Goal: Register for event/course

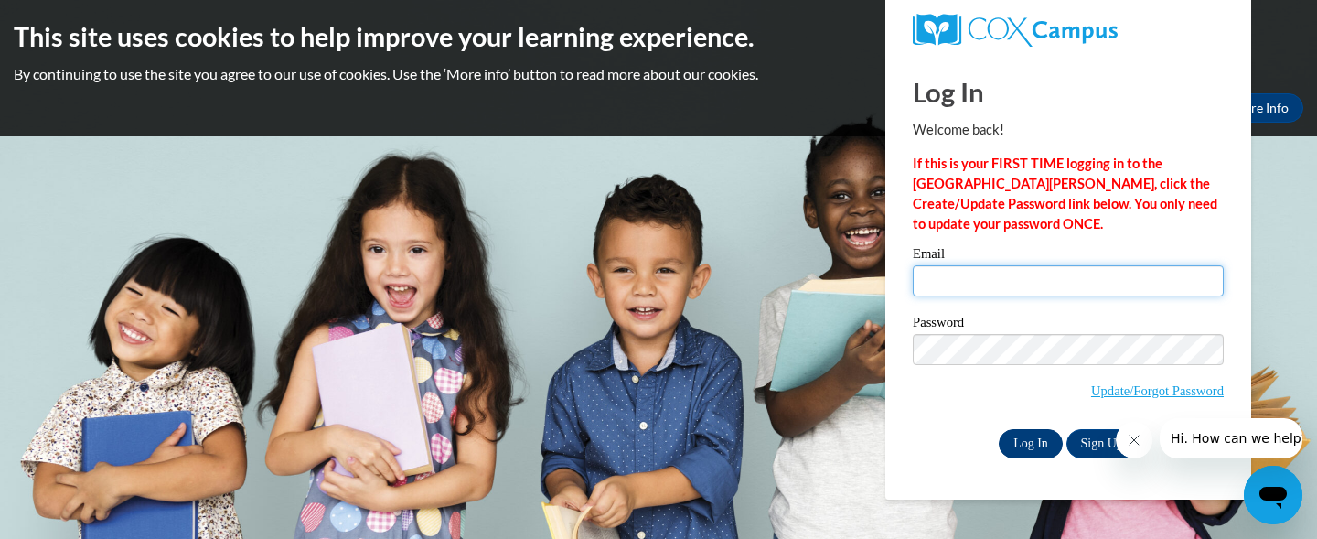
type input "vanthj04@gmail.com"
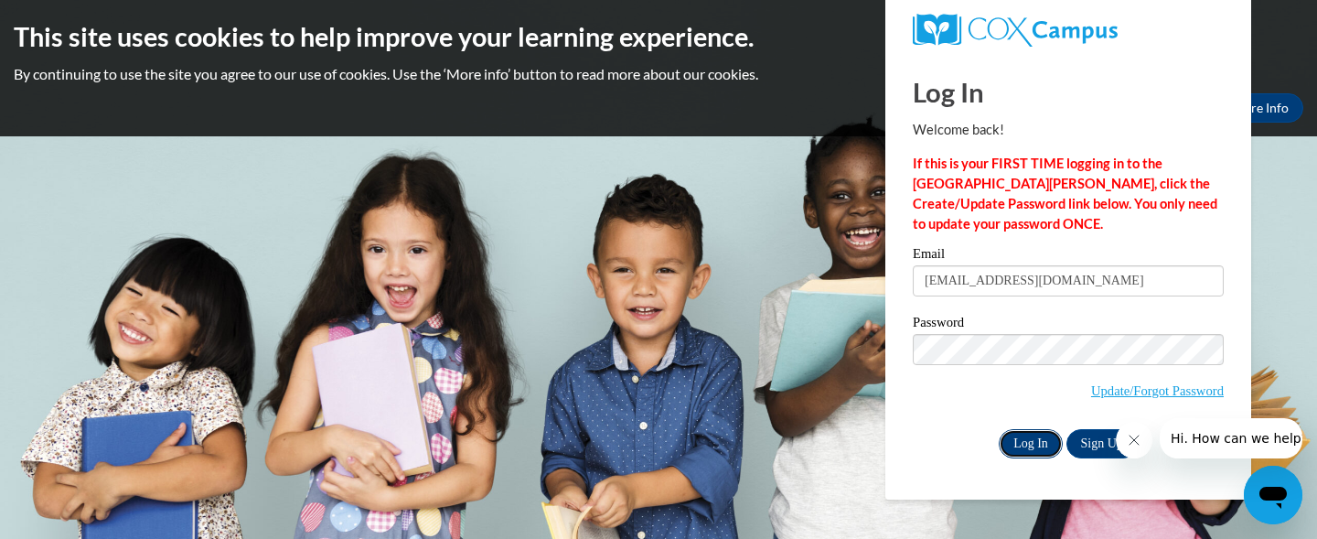
click at [1040, 433] on input "Log In" at bounding box center [1030, 443] width 64 height 29
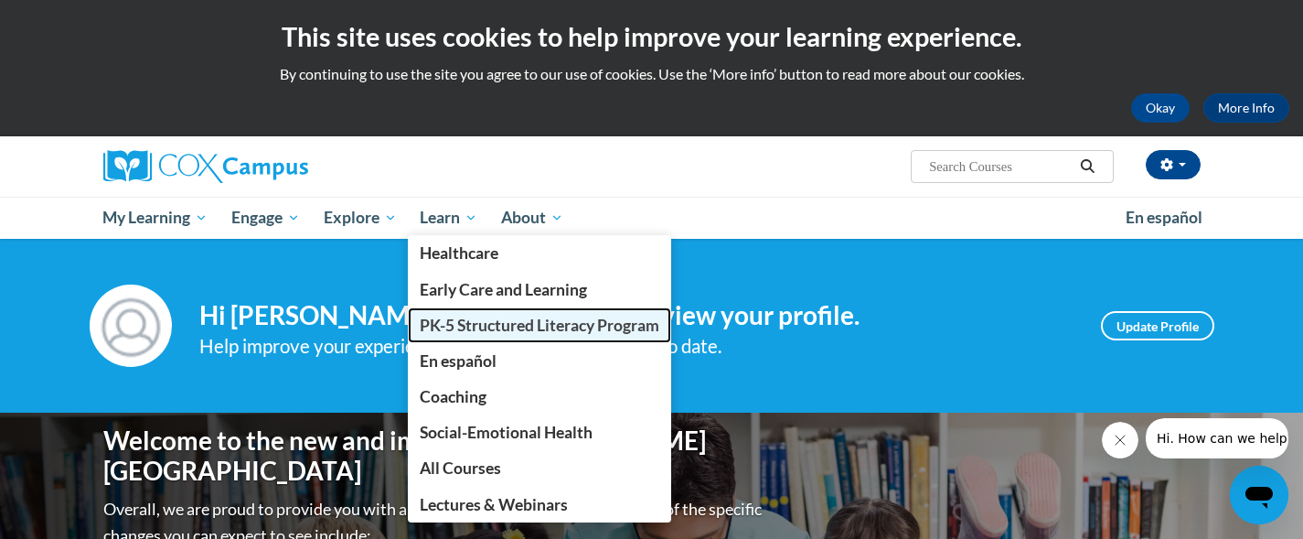
click at [449, 321] on span "PK-5 Structured Literacy Program" at bounding box center [540, 324] width 240 height 19
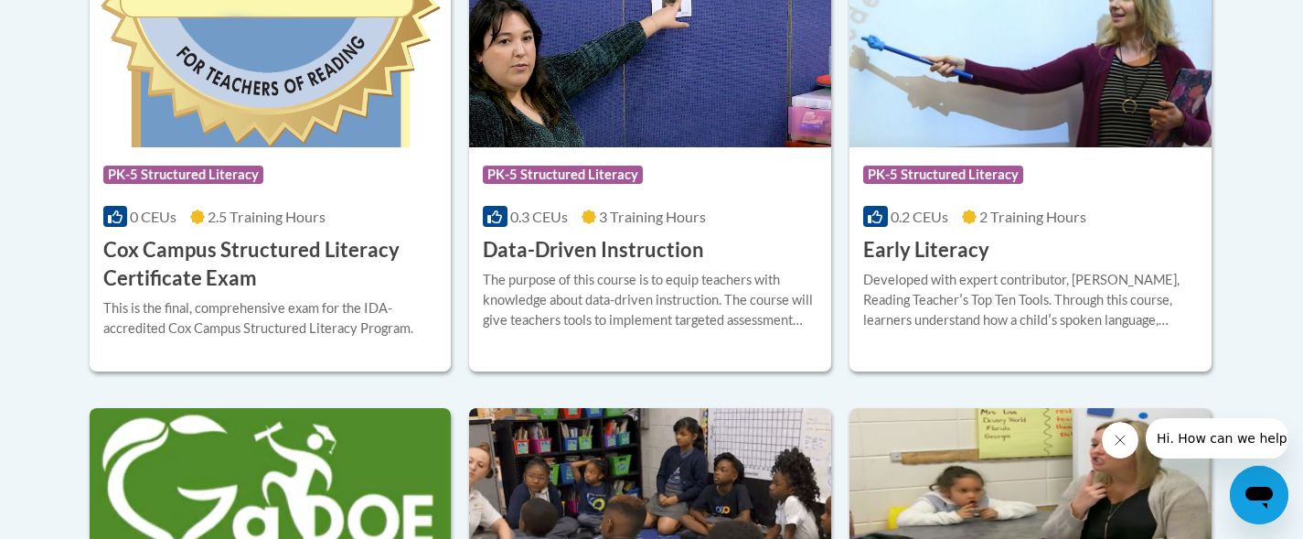
scroll to position [879, 0]
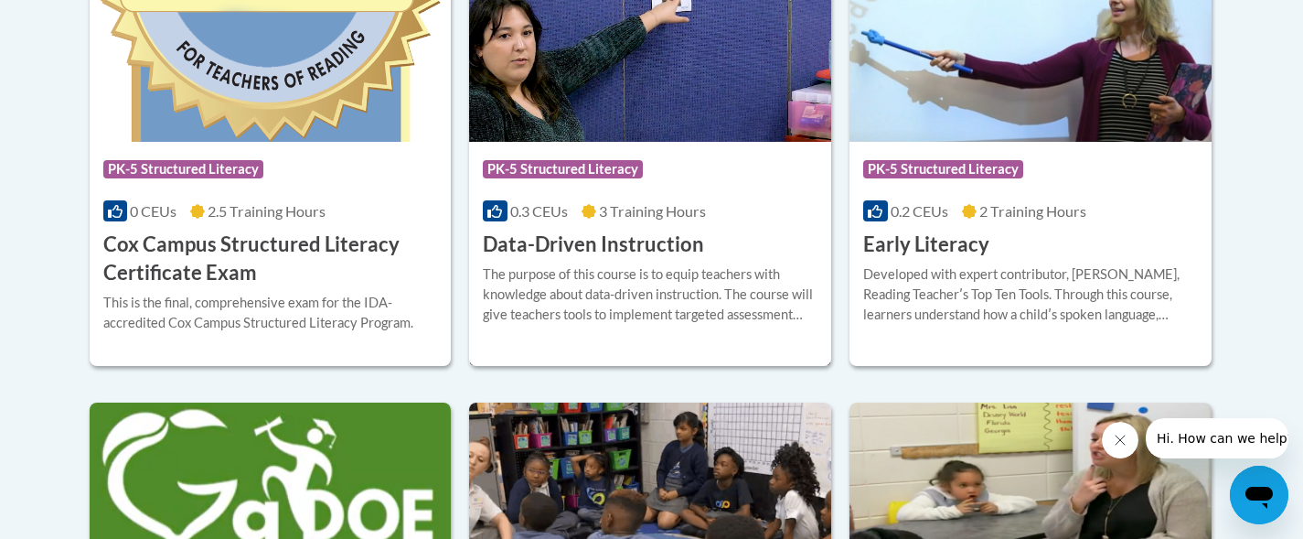
click at [613, 249] on h3 "Data-Driven Instruction" at bounding box center [593, 244] width 221 height 28
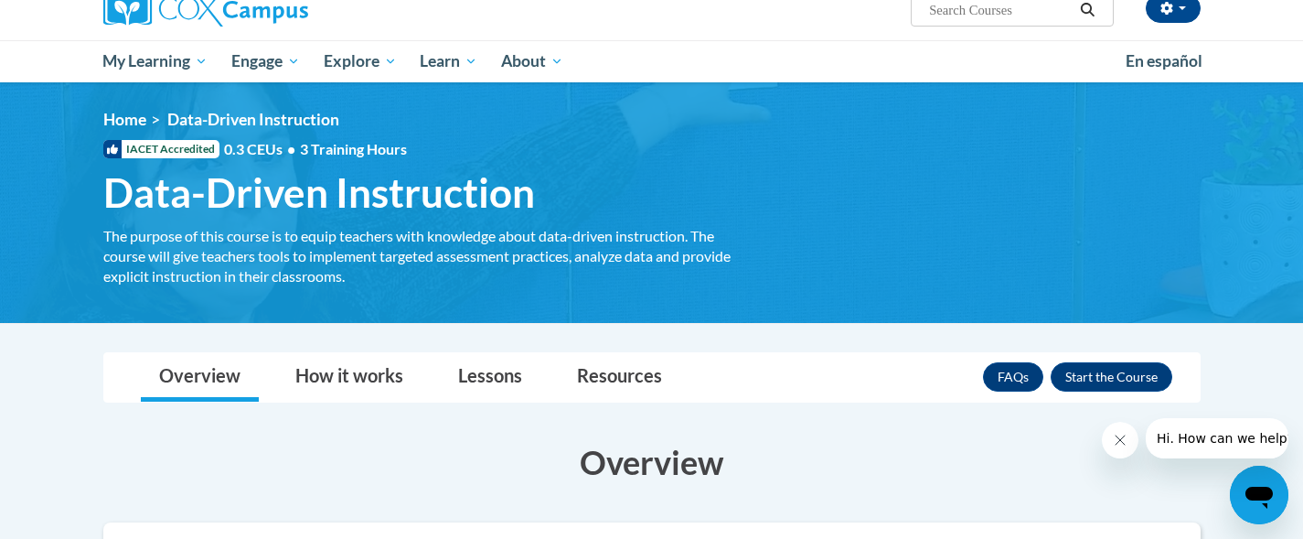
scroll to position [157, 0]
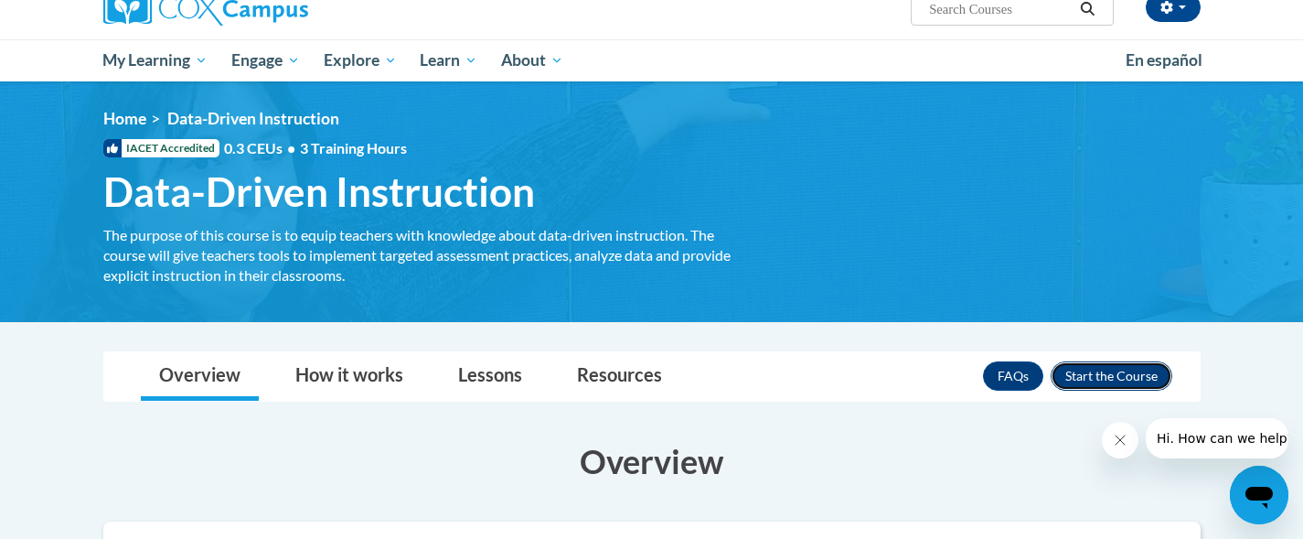
click at [1086, 376] on button "Enroll" at bounding box center [1111, 375] width 122 height 29
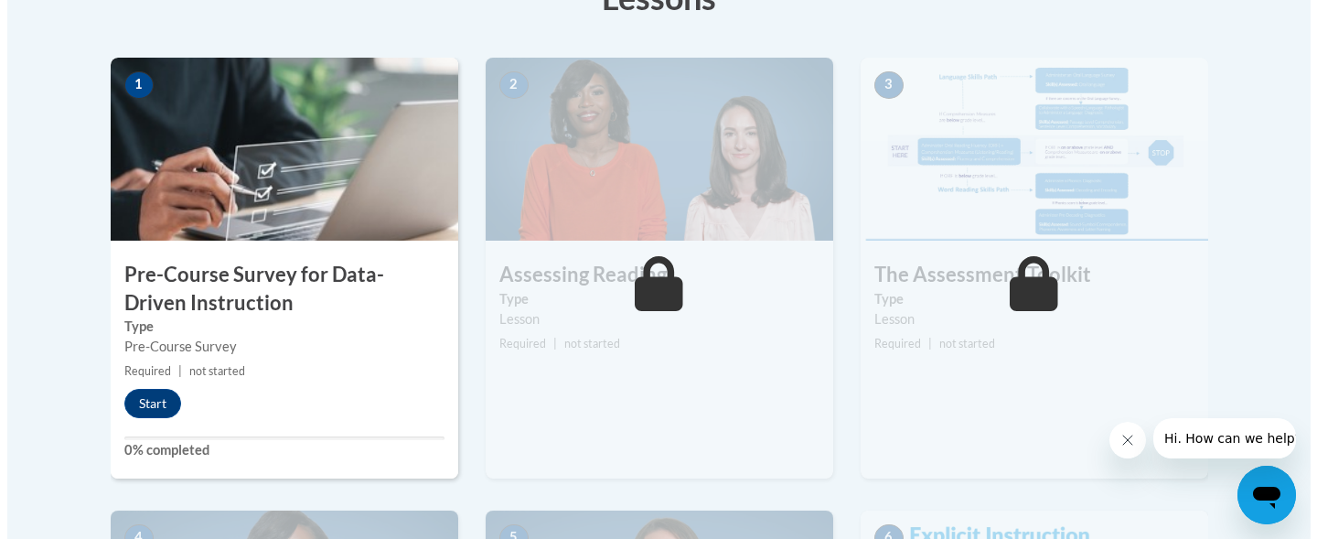
scroll to position [563, 0]
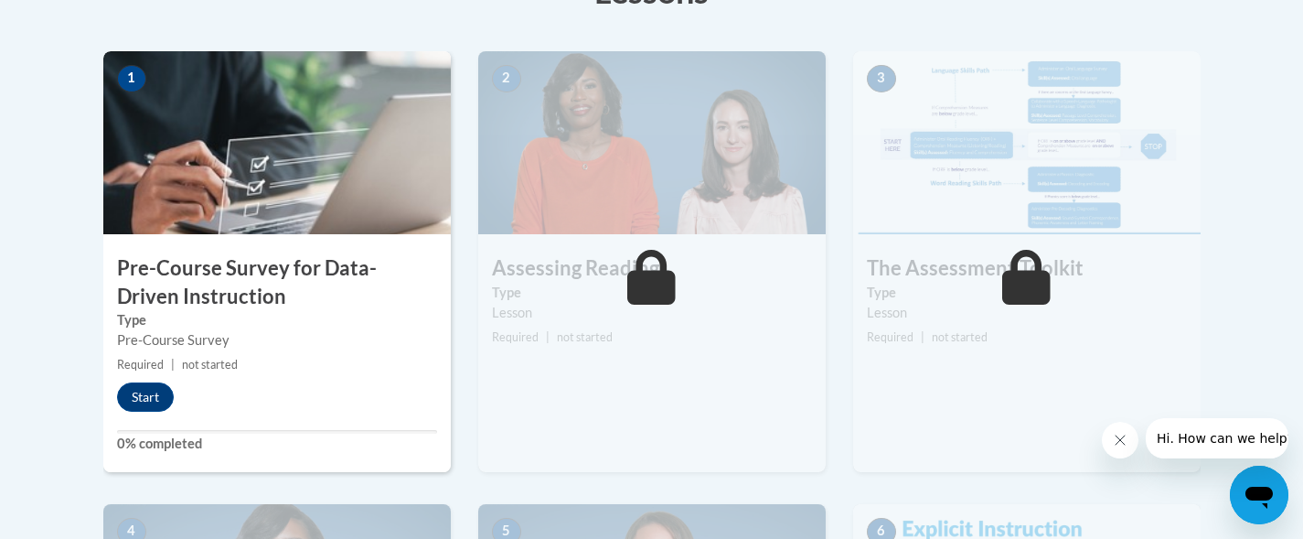
click at [123, 414] on div "1 Pre-Course Survey for Data-Driven Instruction Type Pre-Course Survey Required…" at bounding box center [276, 261] width 347 height 421
click at [143, 397] on button "Start" at bounding box center [145, 396] width 57 height 29
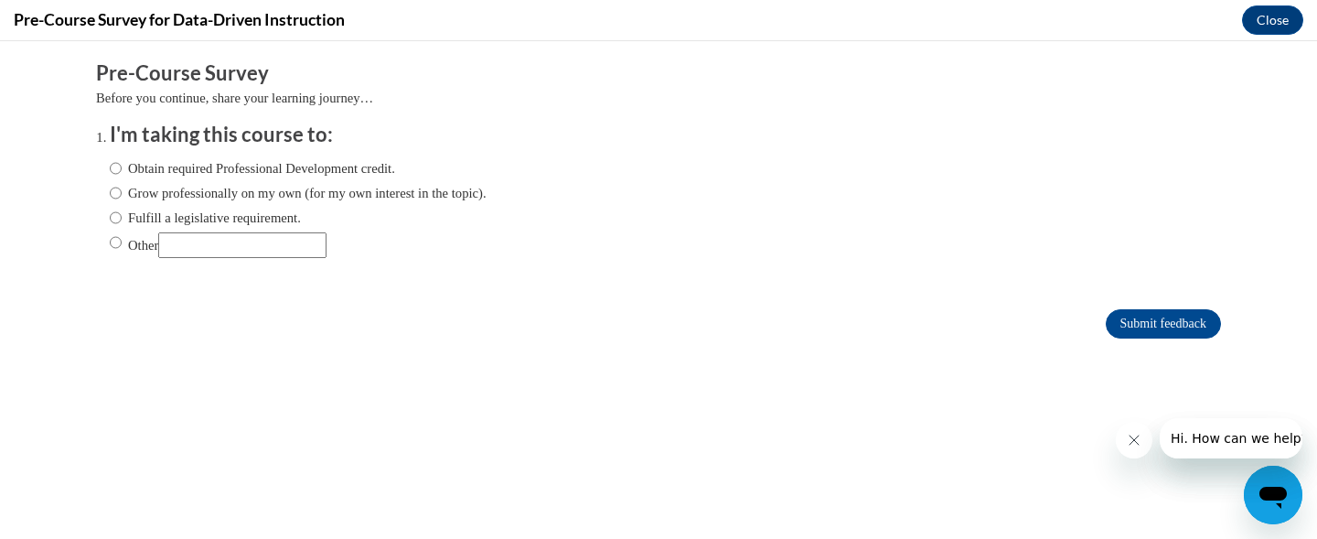
scroll to position [0, 0]
click at [246, 207] on div "Obtain required Professional Development credit. Grow professionally on my own …" at bounding box center [298, 208] width 377 height 118
click at [250, 217] on label "Fulfill a legislative requirement." at bounding box center [205, 218] width 191 height 20
click at [122, 217] on input "Fulfill a legislative requirement." at bounding box center [116, 218] width 12 height 20
radio input "true"
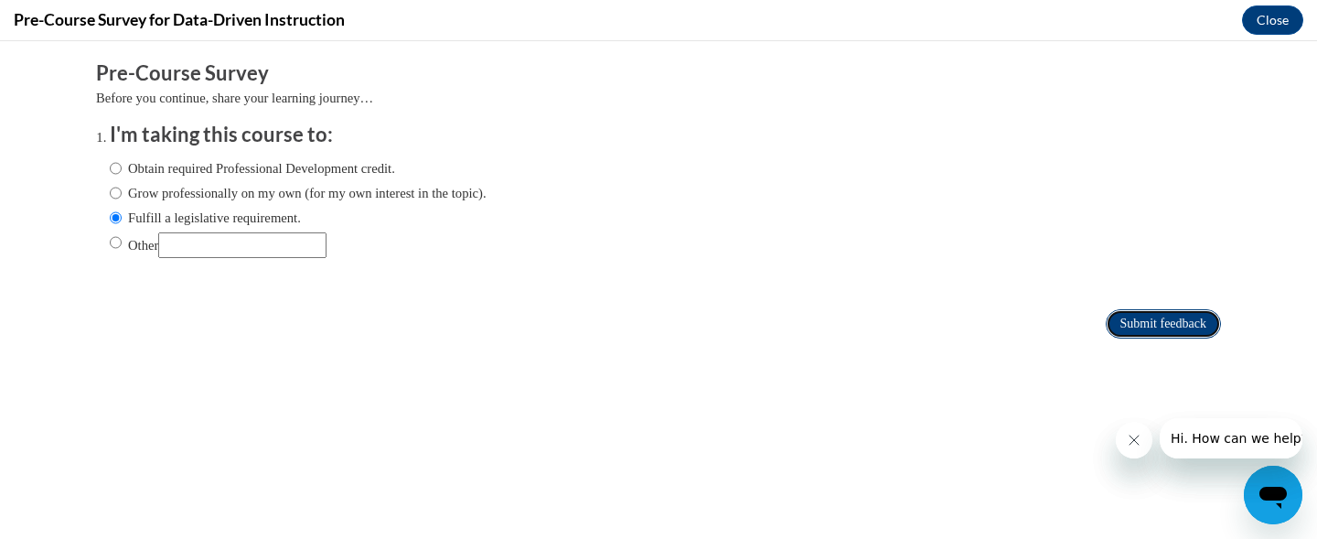
click at [1143, 310] on input "Submit feedback" at bounding box center [1162, 323] width 115 height 29
click at [1130, 446] on icon "Close message from company" at bounding box center [1132, 439] width 15 height 15
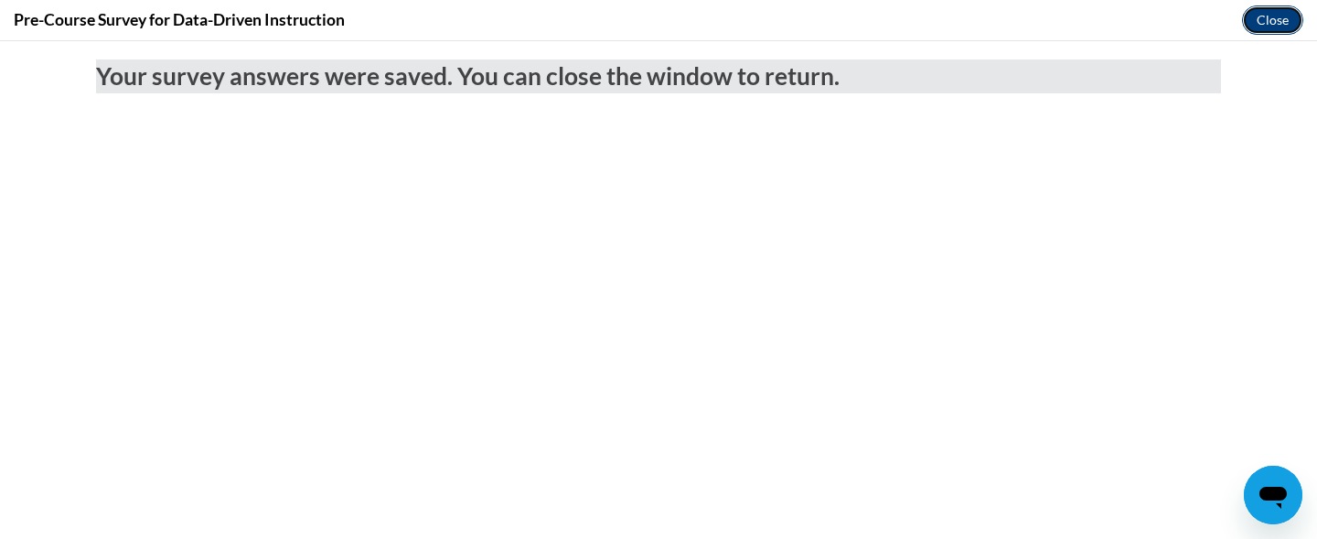
click at [1288, 29] on button "Close" at bounding box center [1272, 19] width 61 height 29
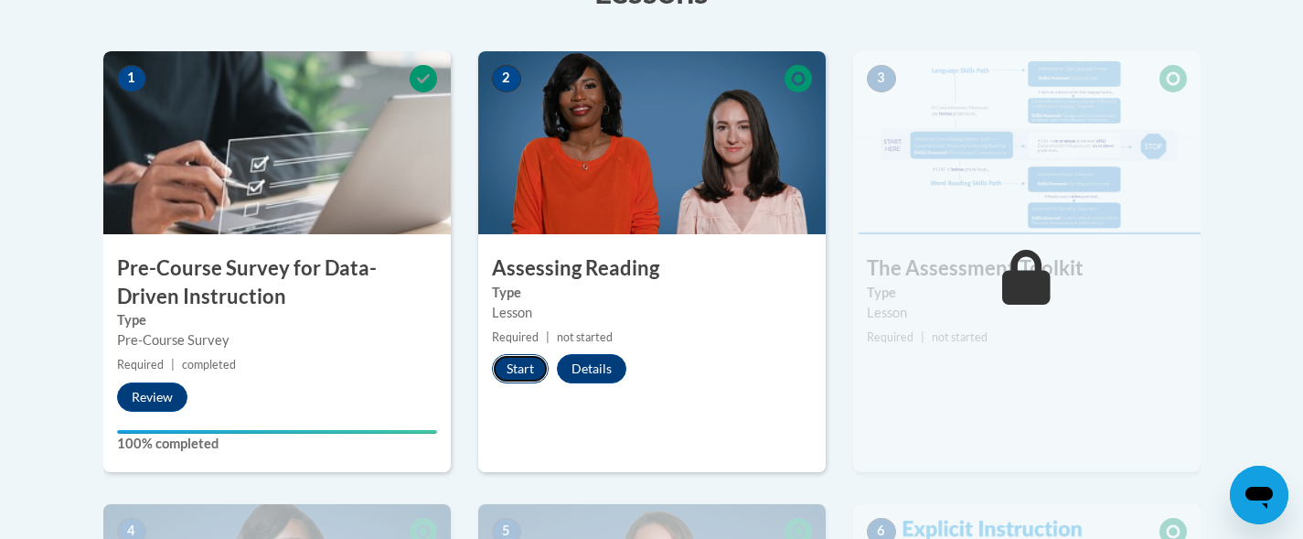
click at [520, 357] on button "Start" at bounding box center [520, 368] width 57 height 29
